Goal: Find specific page/section: Find specific page/section

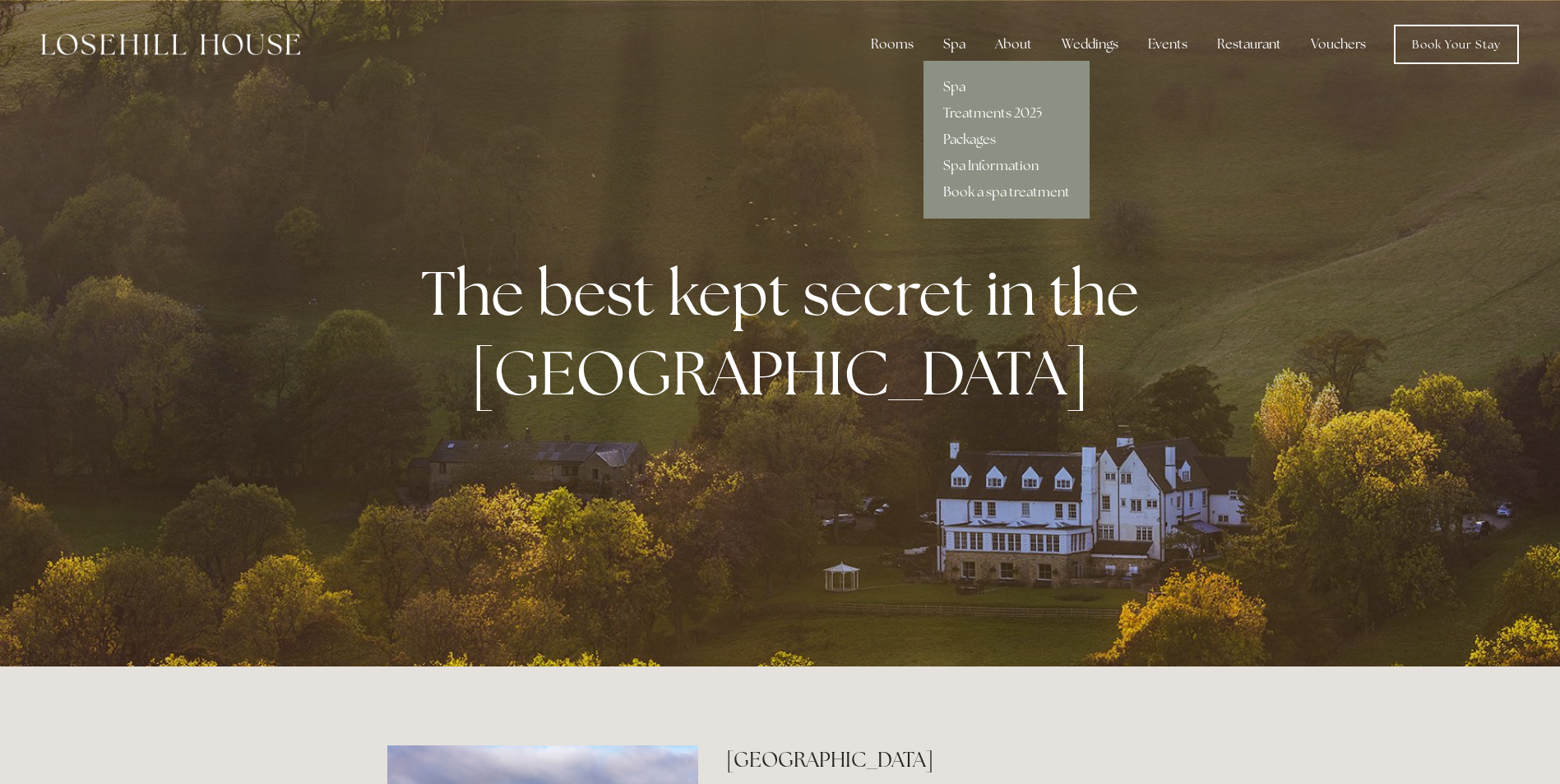
click at [952, 87] on link "Spa" at bounding box center [1007, 87] width 166 height 26
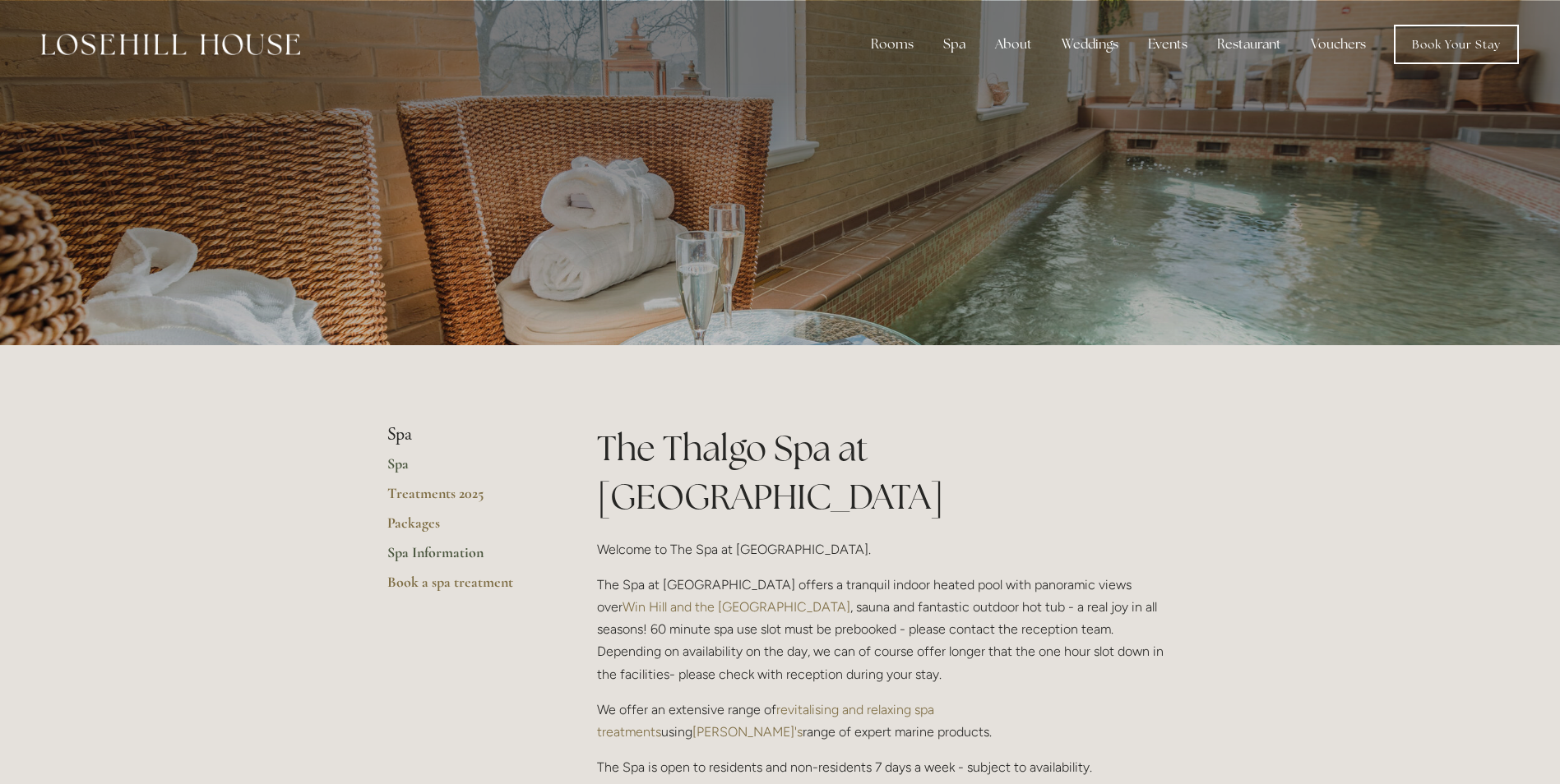
click at [420, 545] on link "Spa Information" at bounding box center [466, 558] width 157 height 29
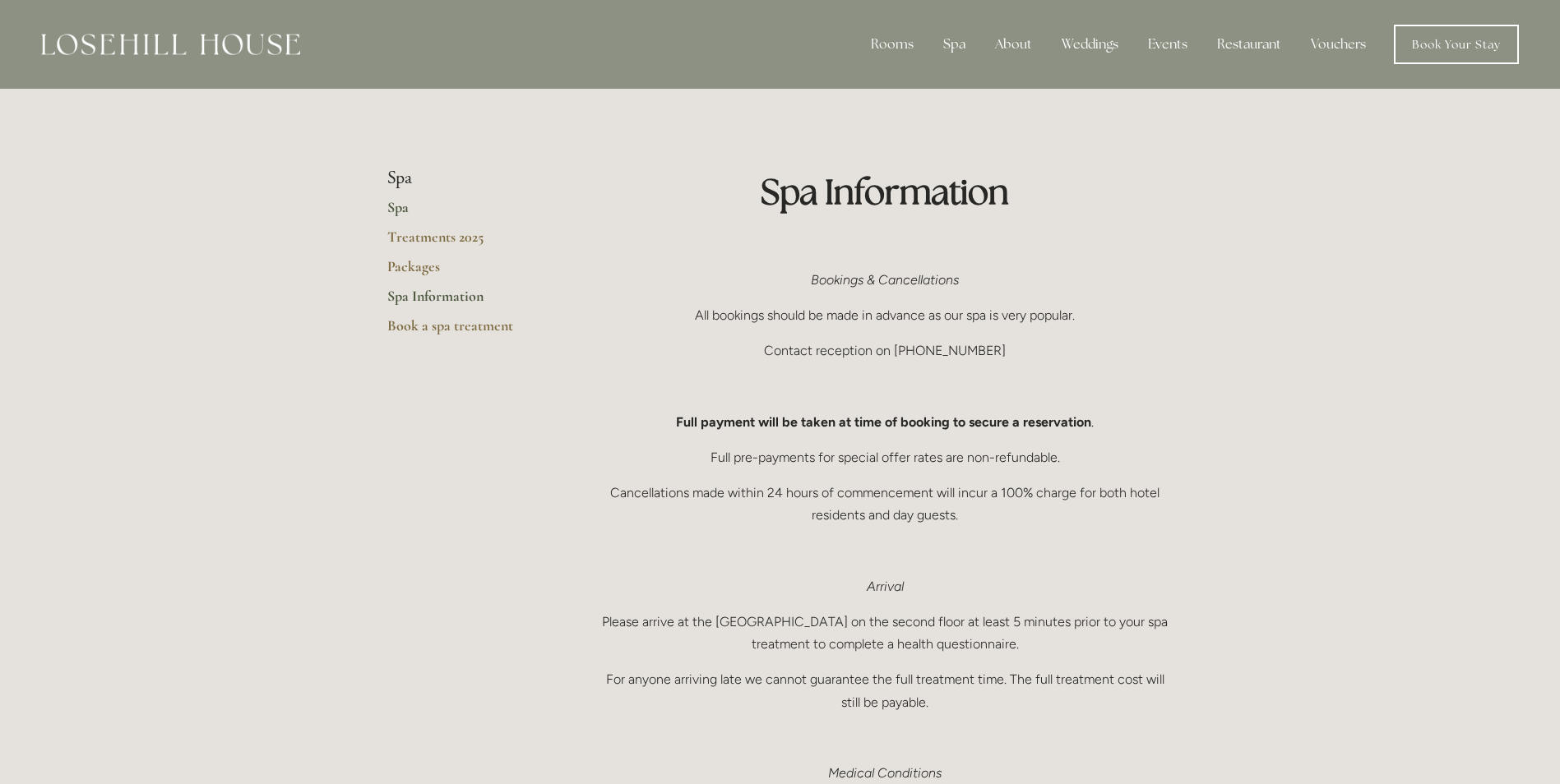
click at [400, 211] on link "Spa" at bounding box center [466, 213] width 157 height 29
